Goal: Task Accomplishment & Management: Manage account settings

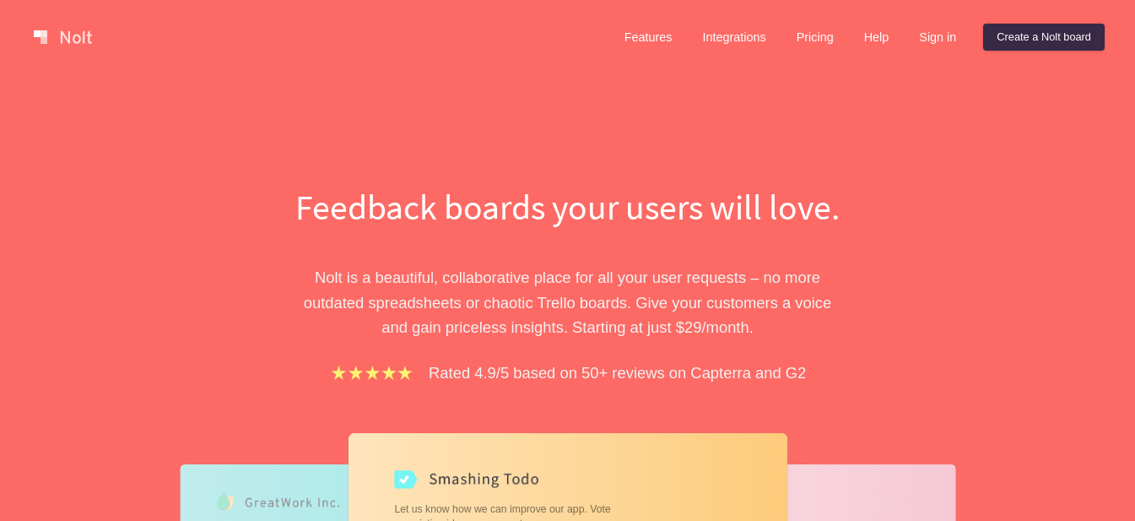
click at [740, 86] on div "Feedback boards your users will love. [PERSON_NAME] is a beautiful, collaborati…" at bounding box center [567, 475] width 1135 height 803
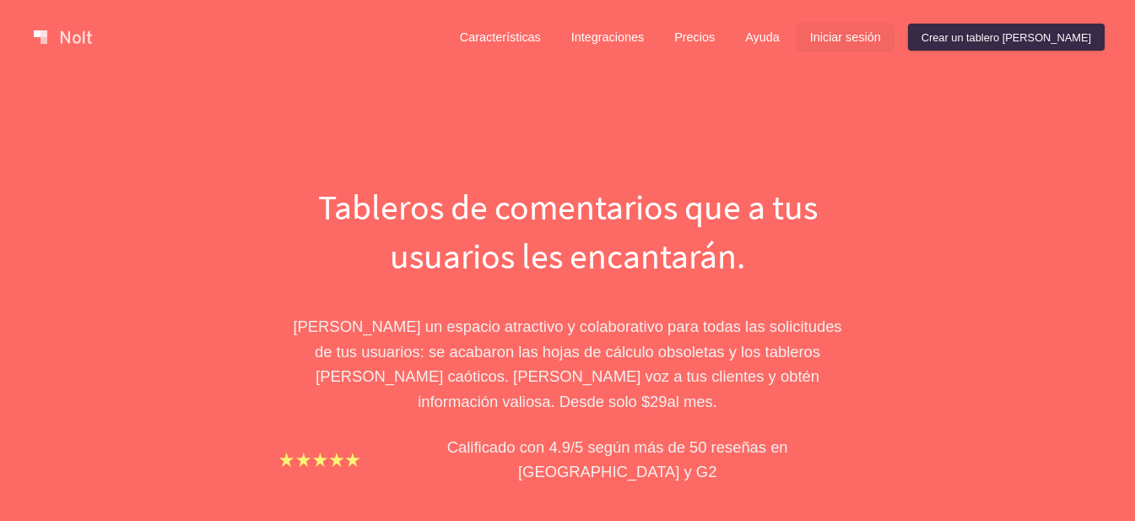
click at [881, 42] on font "Iniciar sesión" at bounding box center [845, 38] width 71 height 14
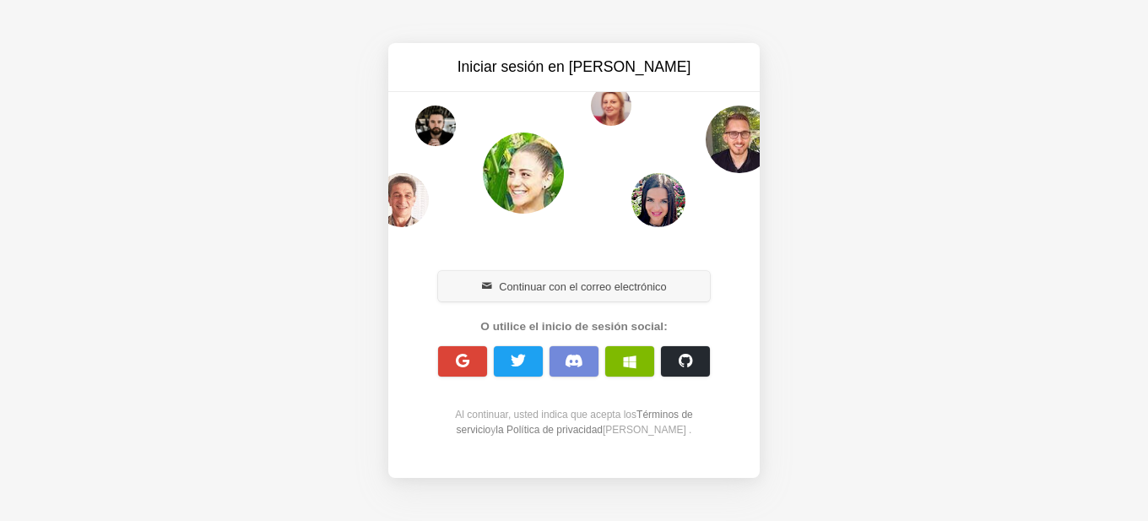
click at [539, 296] on button "Continuar con el correo electrónico" at bounding box center [574, 286] width 272 height 30
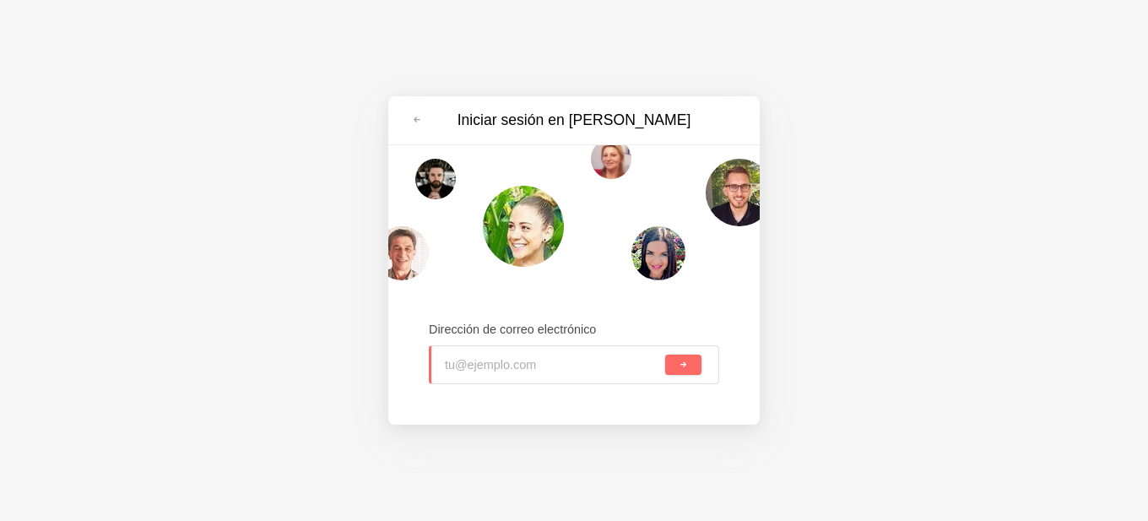
click at [530, 357] on input "email" at bounding box center [553, 364] width 217 height 37
type input "A"
type input "[EMAIL_ADDRESS][DOMAIN_NAME]"
click at [665, 354] on button "submit" at bounding box center [683, 364] width 36 height 20
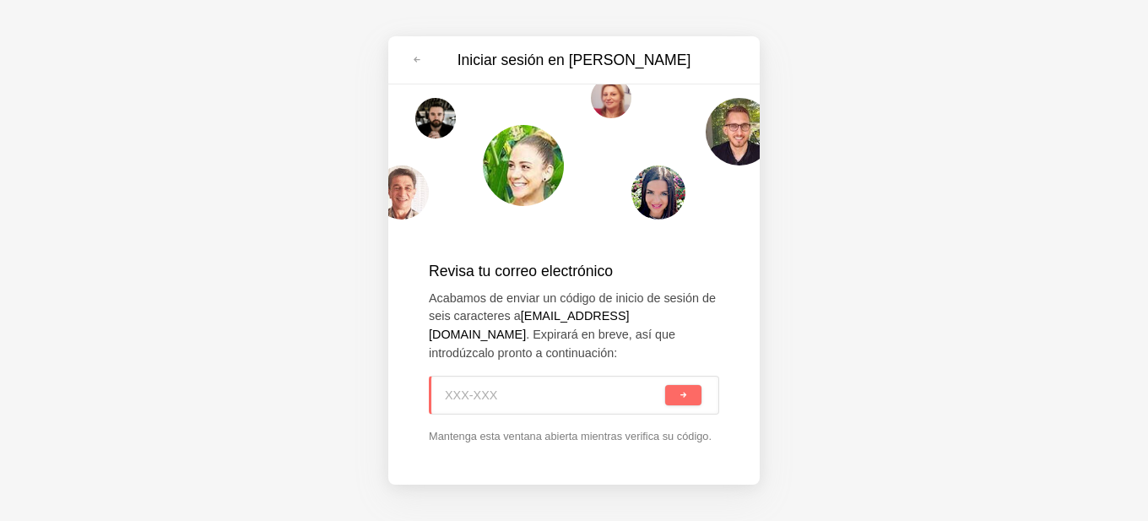
paste input "GDF-SP1"
type input "GDF-SP1"
click at [676, 387] on button "submit" at bounding box center [683, 395] width 36 height 20
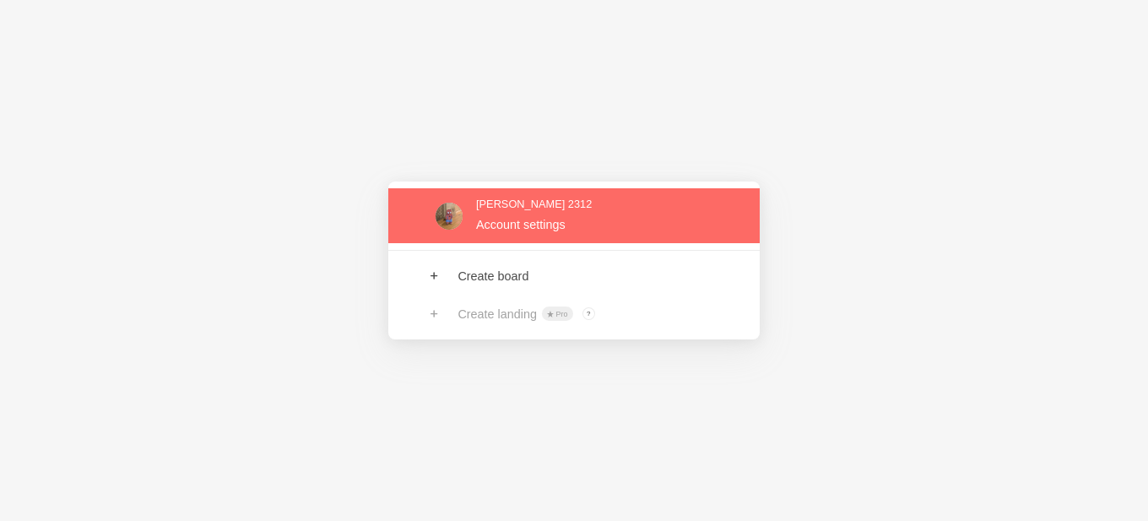
click at [554, 237] on link at bounding box center [573, 215] width 371 height 55
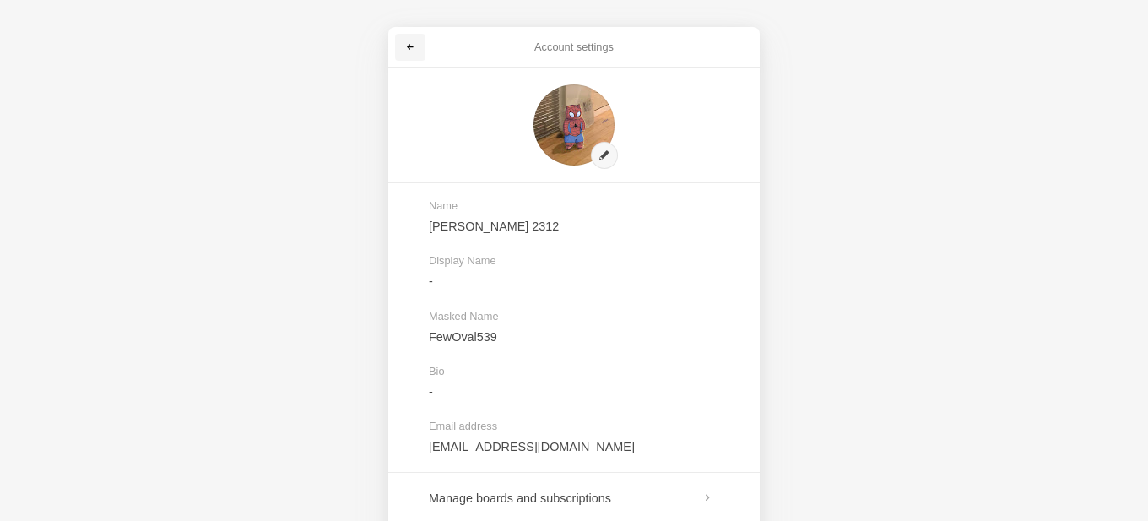
click at [423, 48] on link at bounding box center [410, 47] width 30 height 27
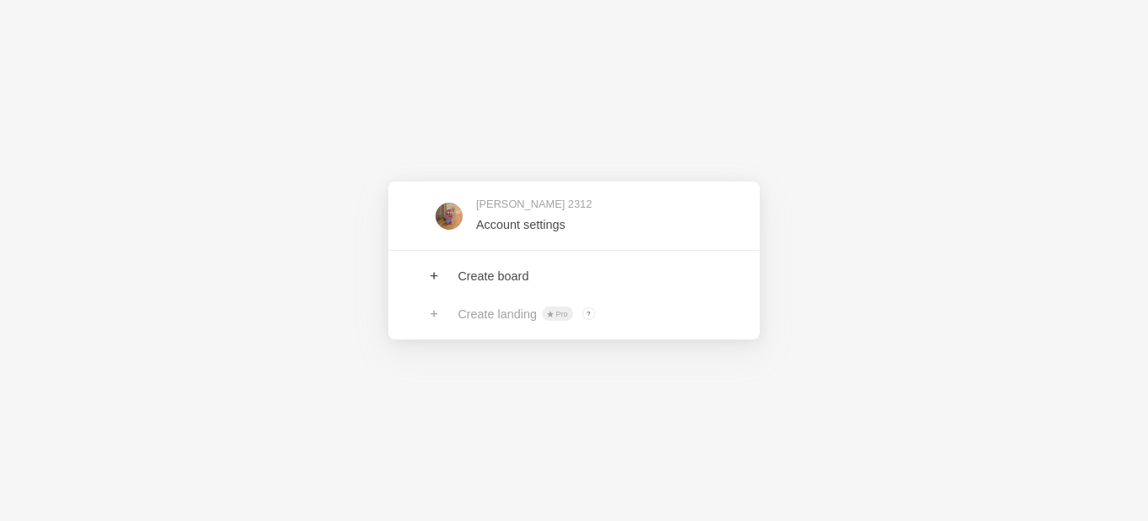
click at [325, 56] on div "Andréw 2312 Account settings Create board Create landing Pro ? Board owners wit…" at bounding box center [574, 260] width 1148 height 521
